Goal: Subscribe to service/newsletter

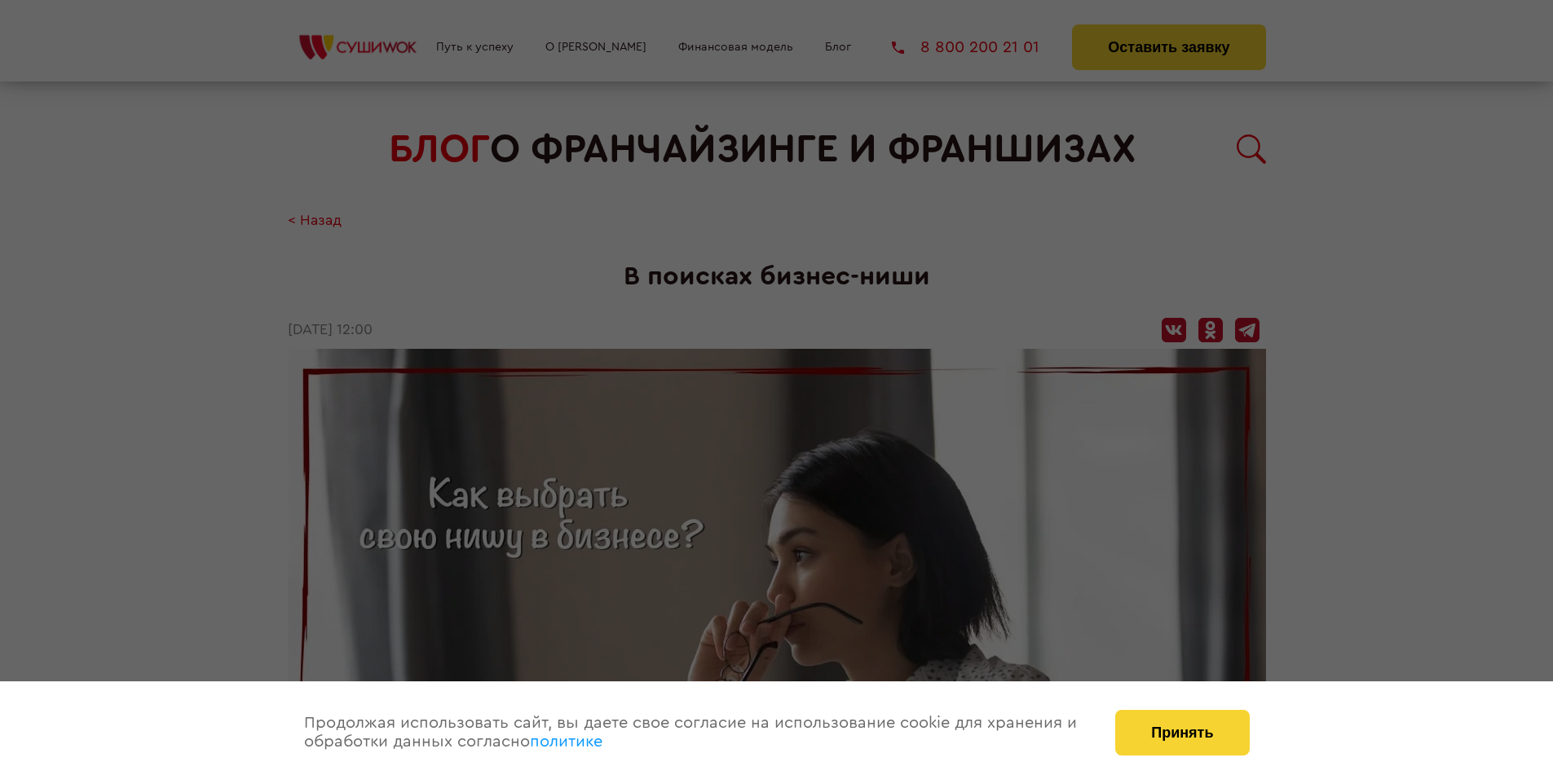
scroll to position [2516, 0]
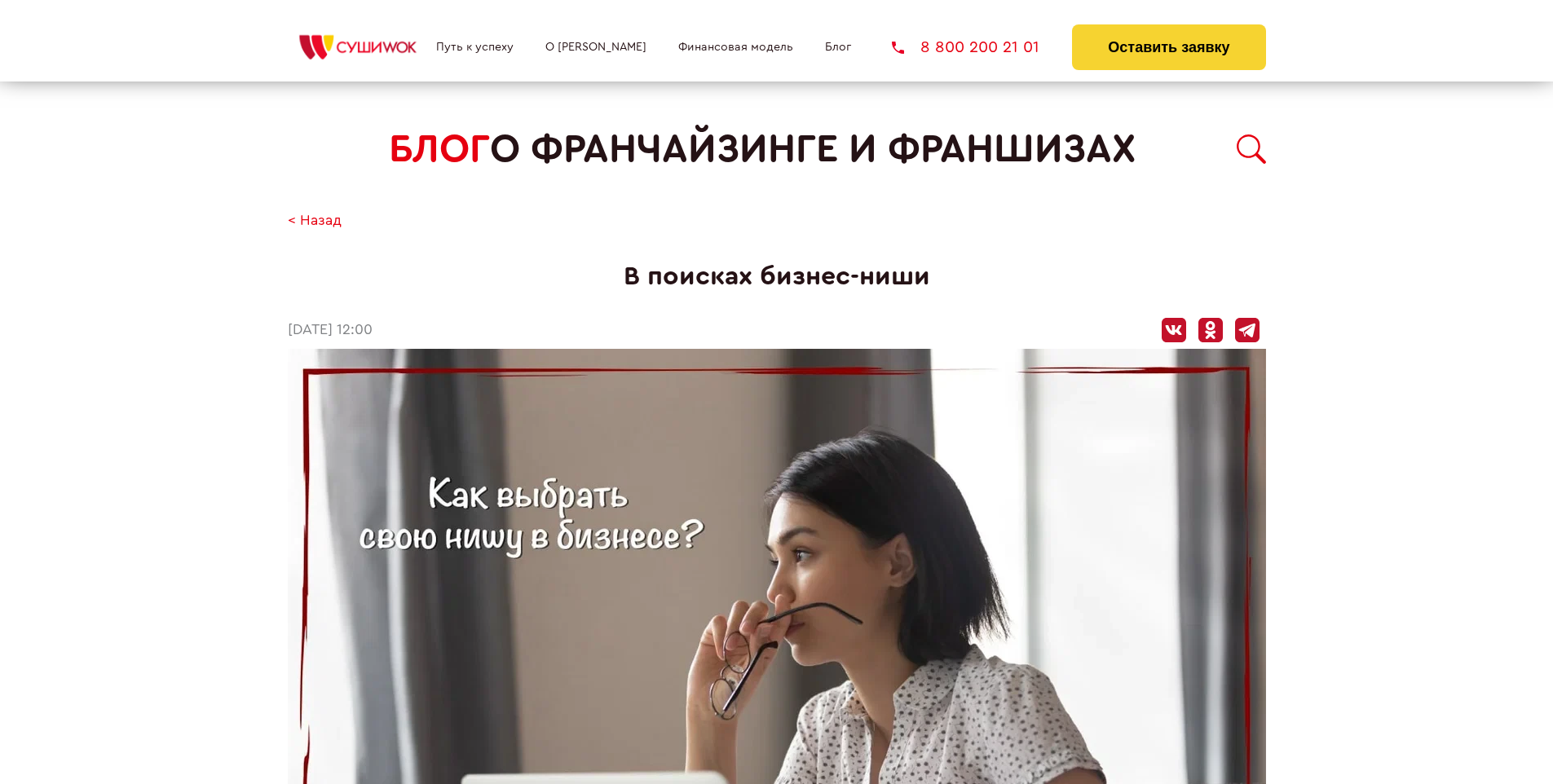
scroll to position [2516, 0]
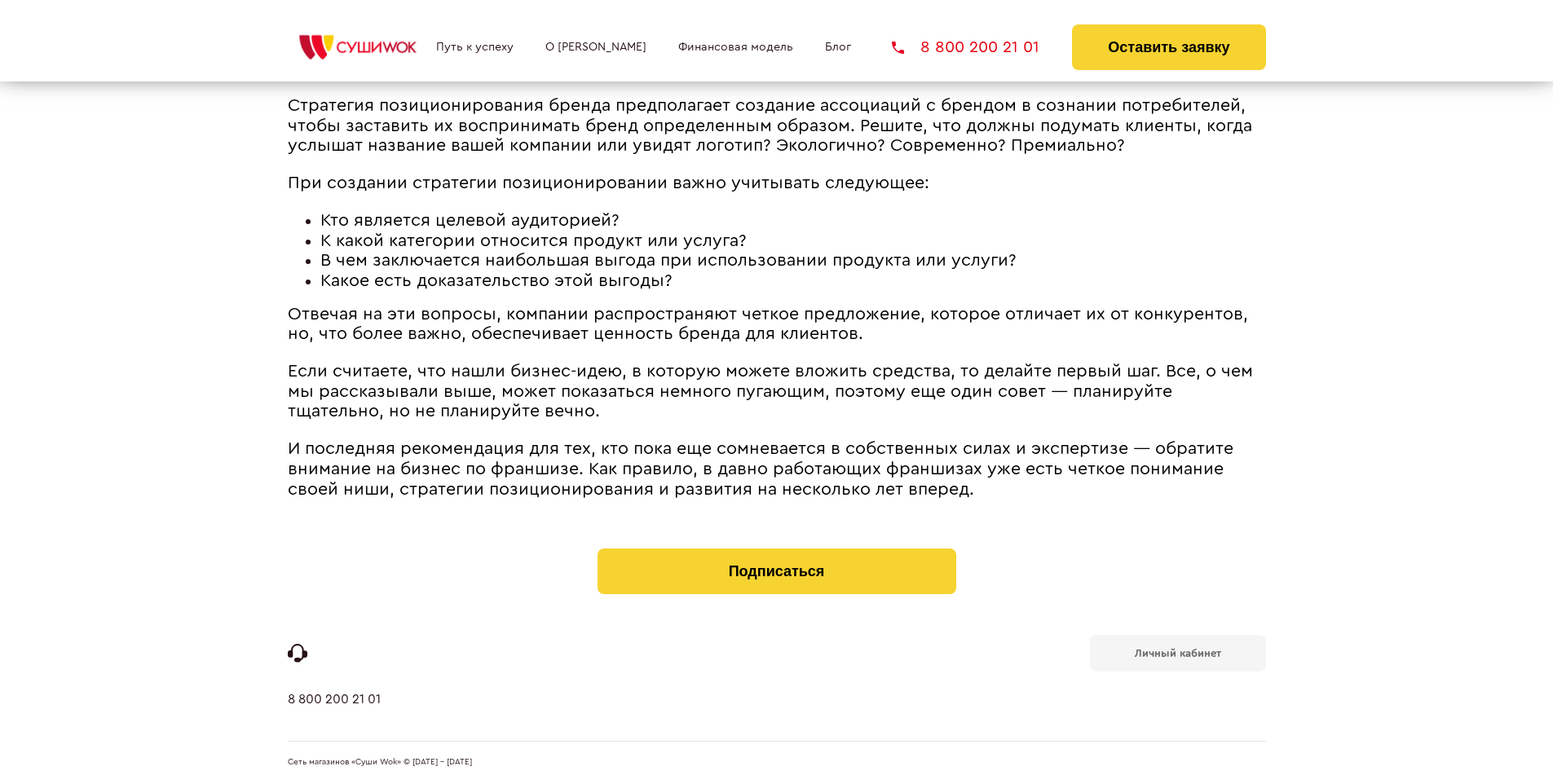
click at [1177, 652] on b "Личный кабинет" at bounding box center [1178, 653] width 86 height 11
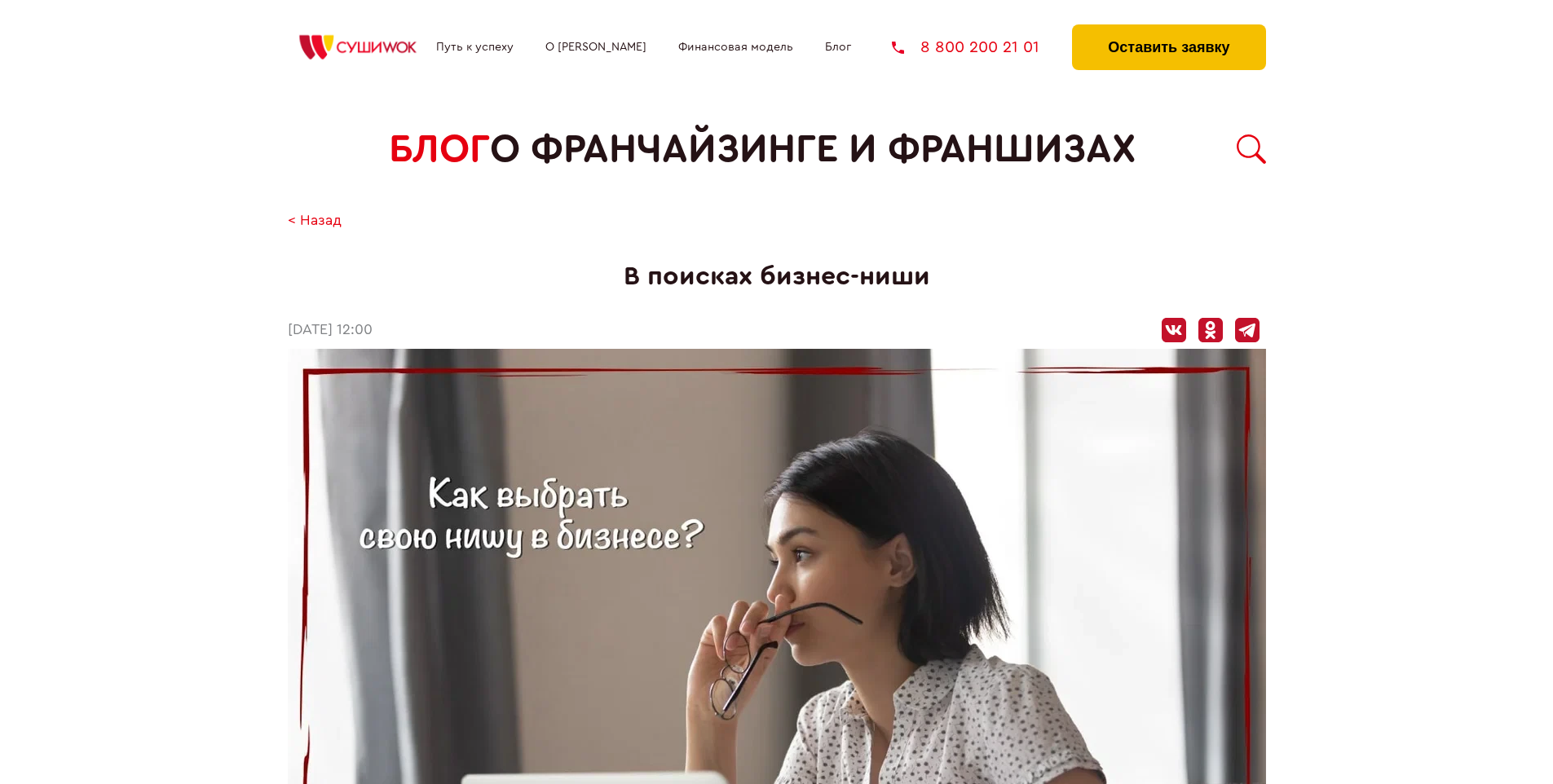
click at [1168, 29] on button "Оставить заявку" at bounding box center [1168, 46] width 193 height 45
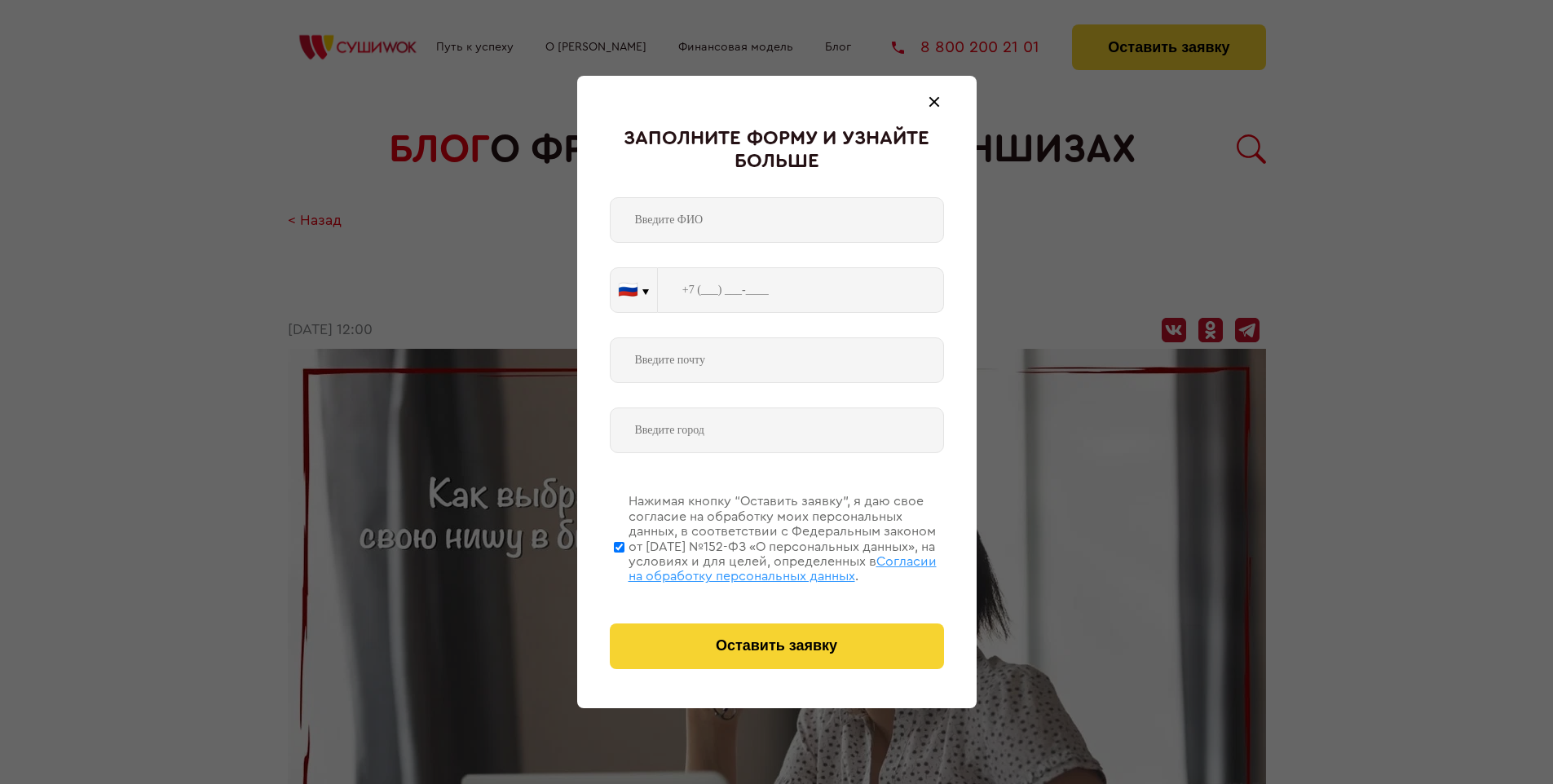
click at [756, 567] on span "Согласии на обработку персональных данных" at bounding box center [782, 568] width 308 height 28
click at [625, 567] on input "Нажимая кнопку “Оставить заявку”, я даю свое согласие на обработку моих персона…" at bounding box center [619, 547] width 11 height 130
checkbox input "false"
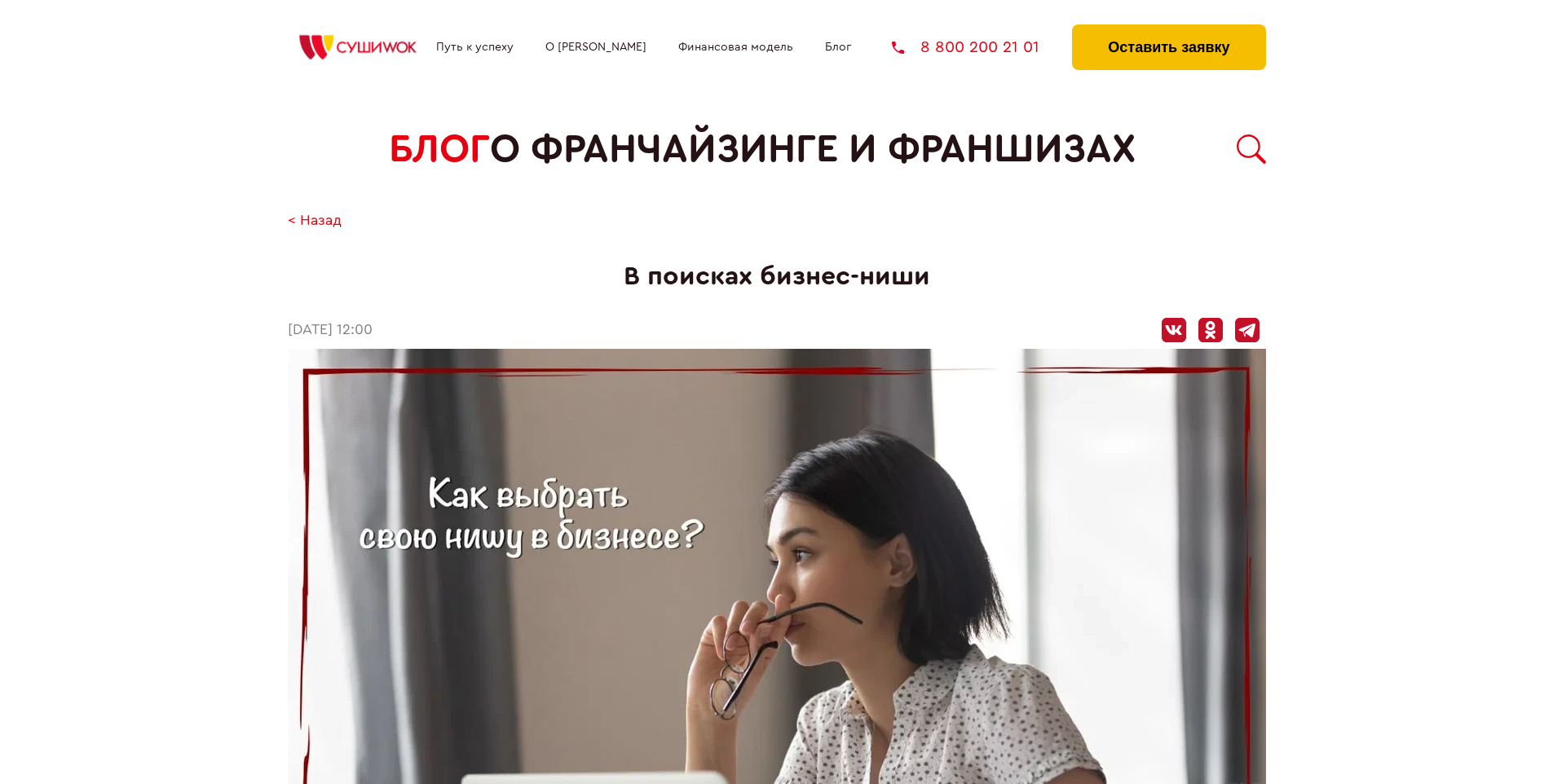
click at [1168, 29] on button "Оставить заявку" at bounding box center [1168, 46] width 193 height 45
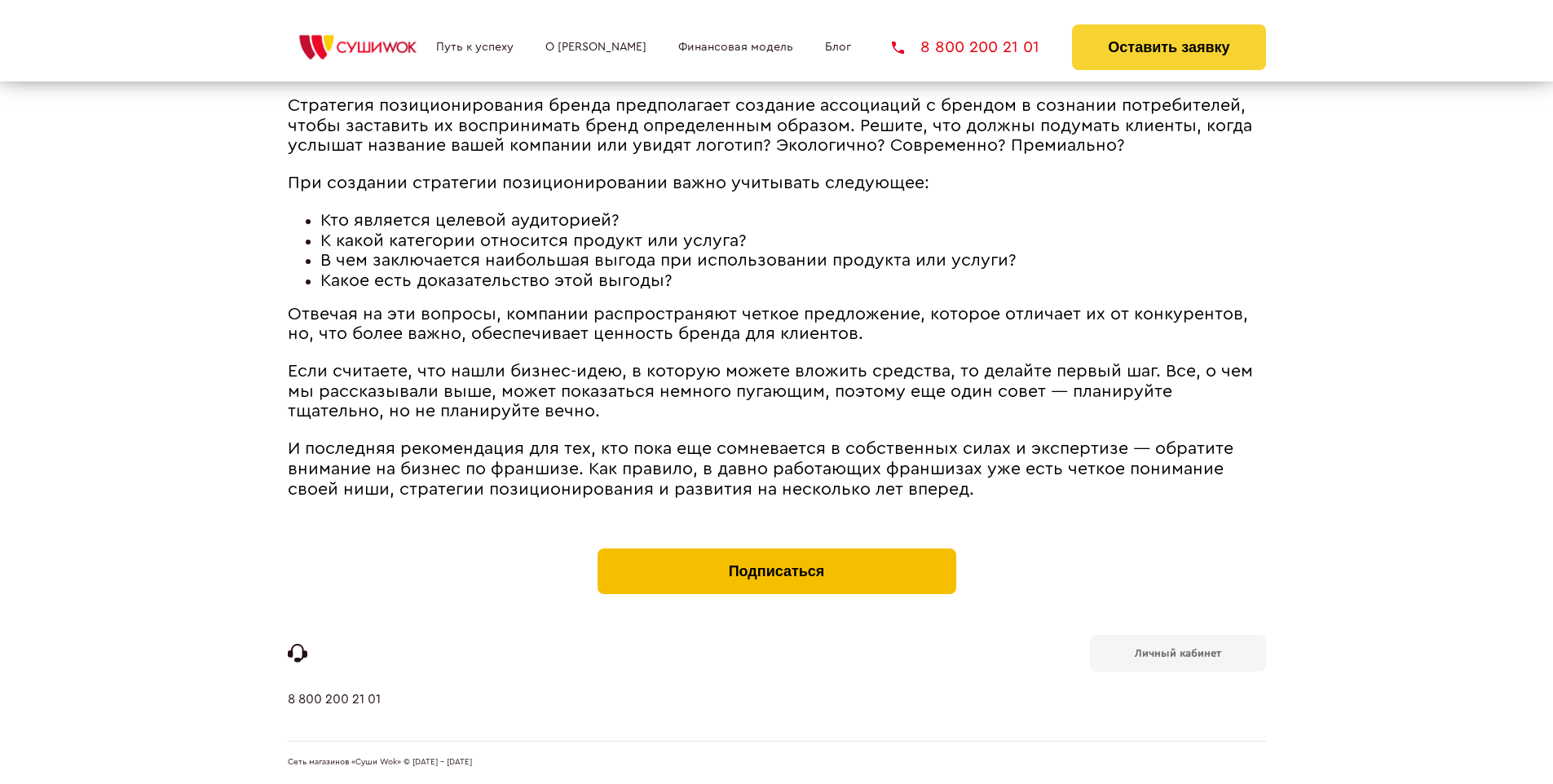
click at [776, 552] on button "Подписаться" at bounding box center [777, 571] width 359 height 45
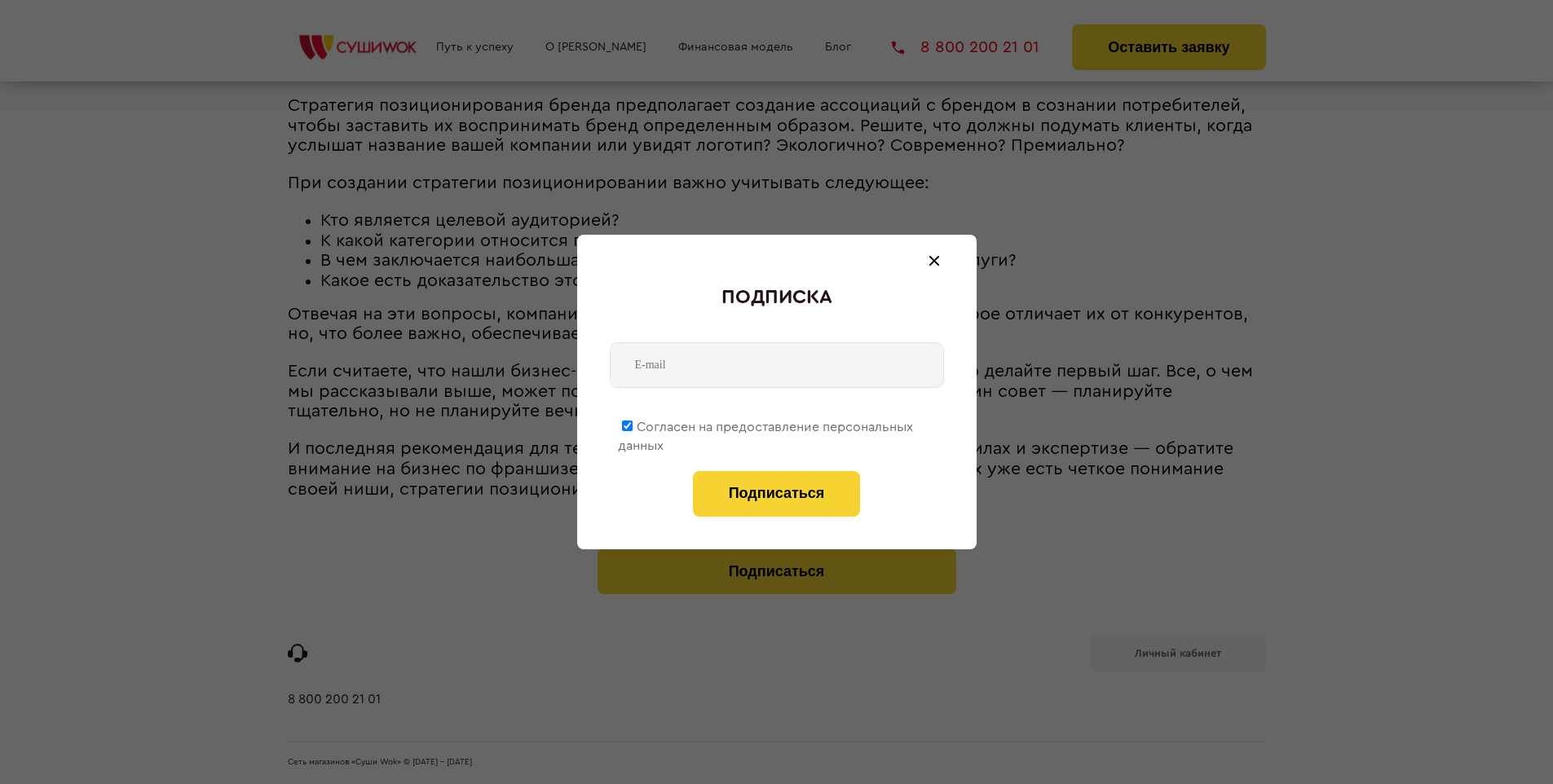
click at [766, 424] on span "Согласен на предоставление персональных данных" at bounding box center [765, 437] width 295 height 32
click at [633, 424] on input "Согласен на предоставление персональных данных" at bounding box center [627, 426] width 11 height 11
checkbox input "false"
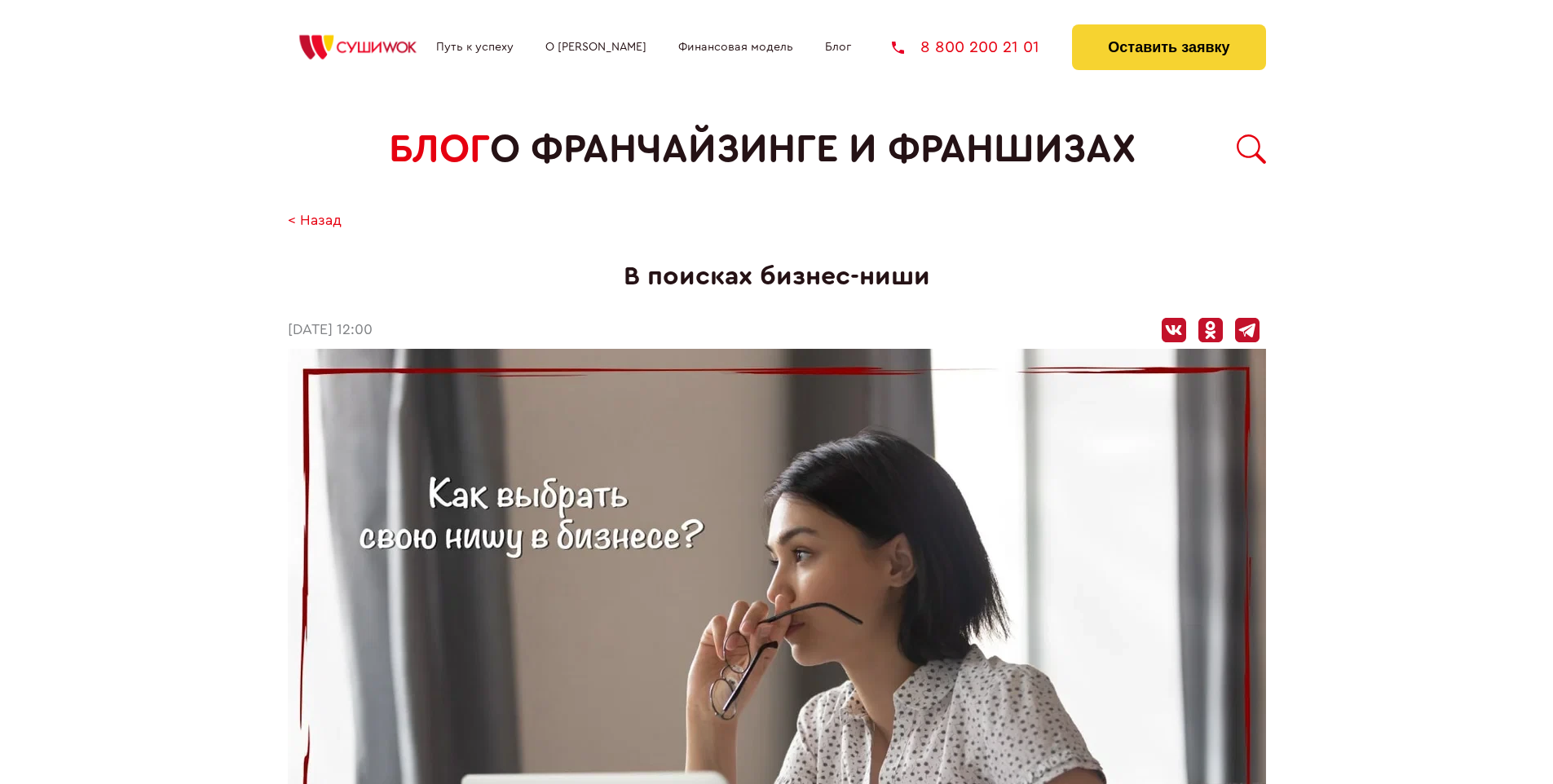
scroll to position [2516, 0]
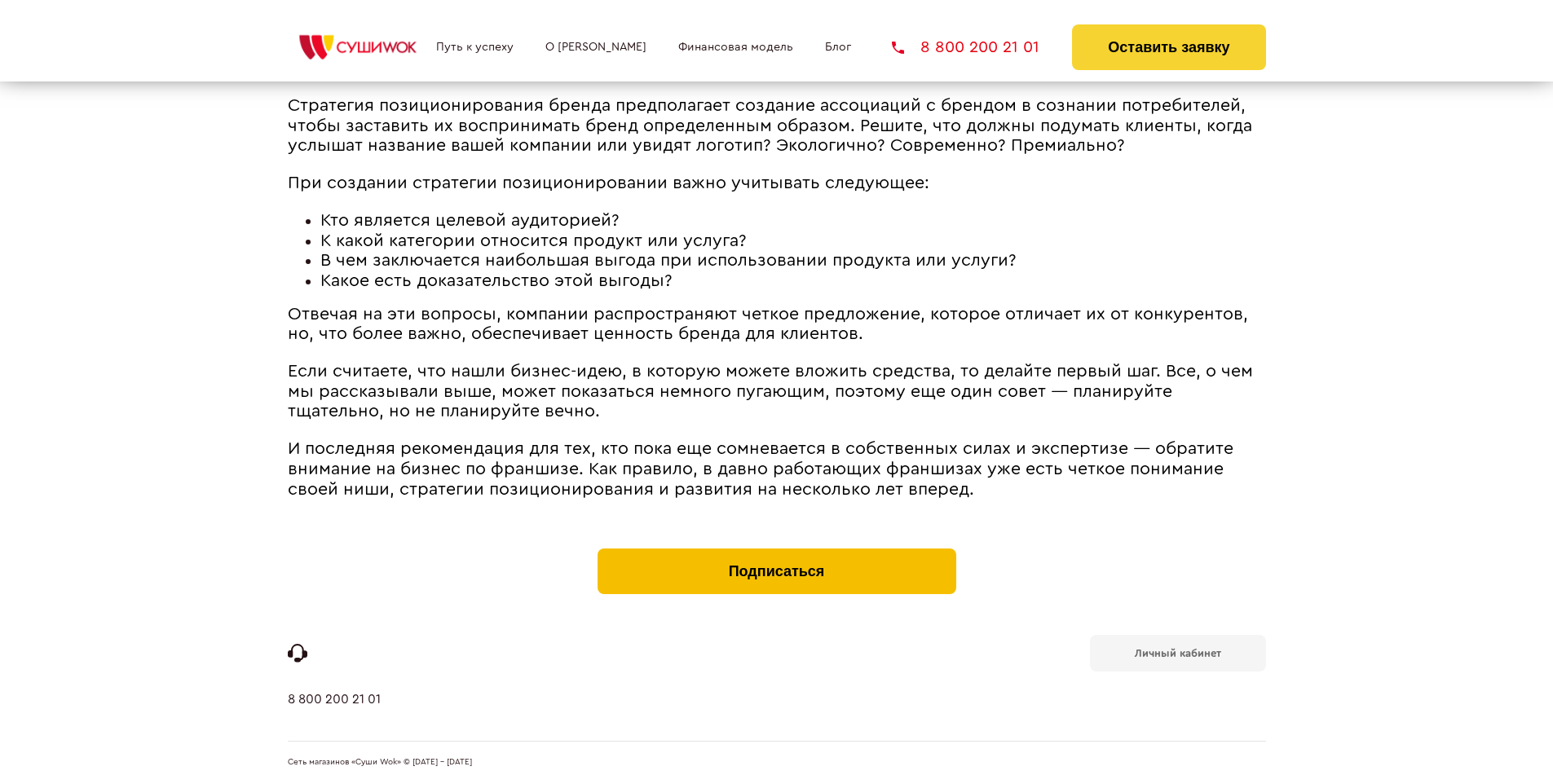
click at [776, 552] on button "Подписаться" at bounding box center [777, 571] width 359 height 45
